Goal: Information Seeking & Learning: Learn about a topic

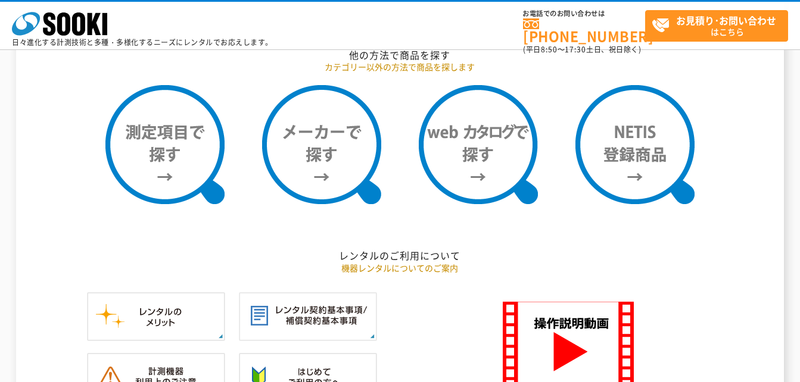
scroll to position [714, 0]
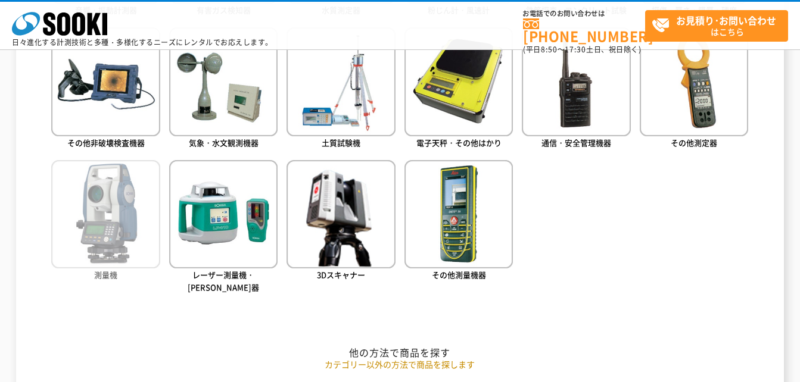
click at [142, 220] on img at bounding box center [105, 214] width 108 height 108
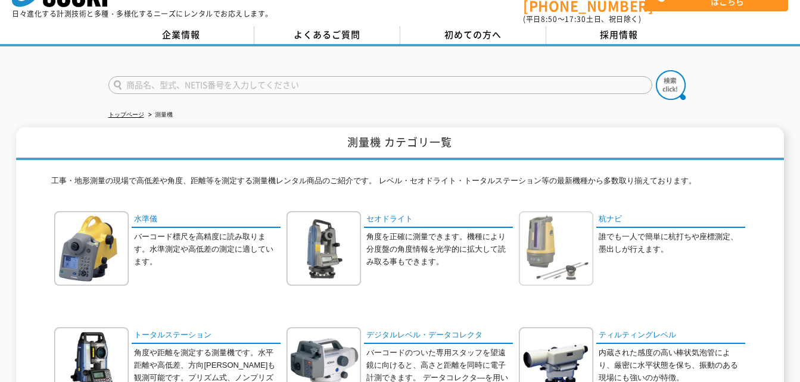
scroll to position [60, 0]
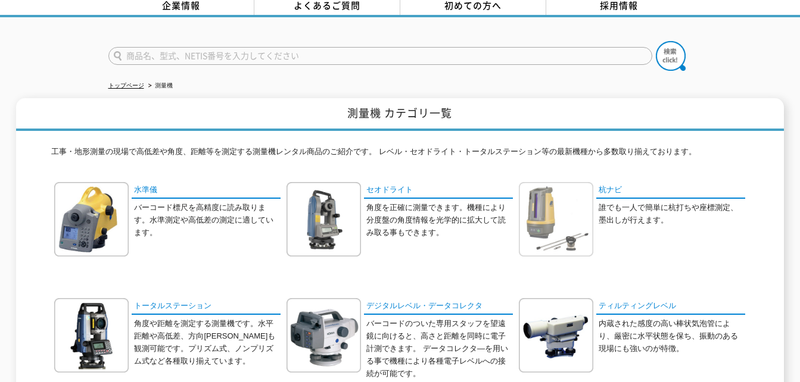
click at [547, 220] on img at bounding box center [556, 219] width 74 height 74
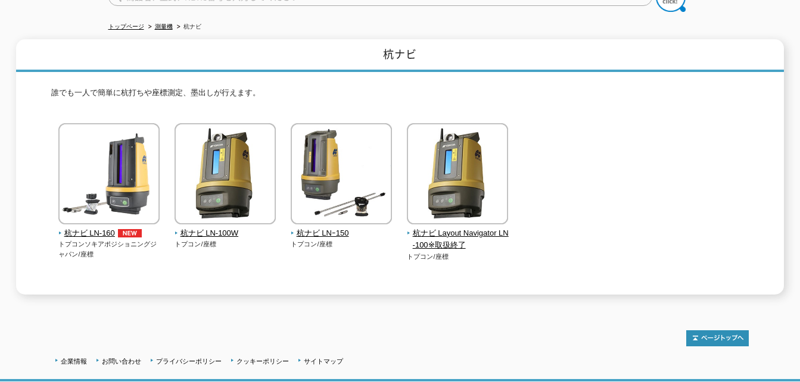
scroll to position [119, 0]
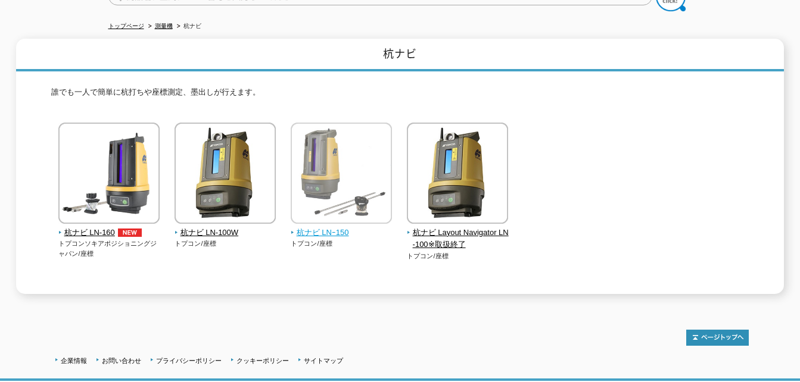
click at [372, 208] on img at bounding box center [341, 175] width 101 height 104
